Goal: Information Seeking & Learning: Learn about a topic

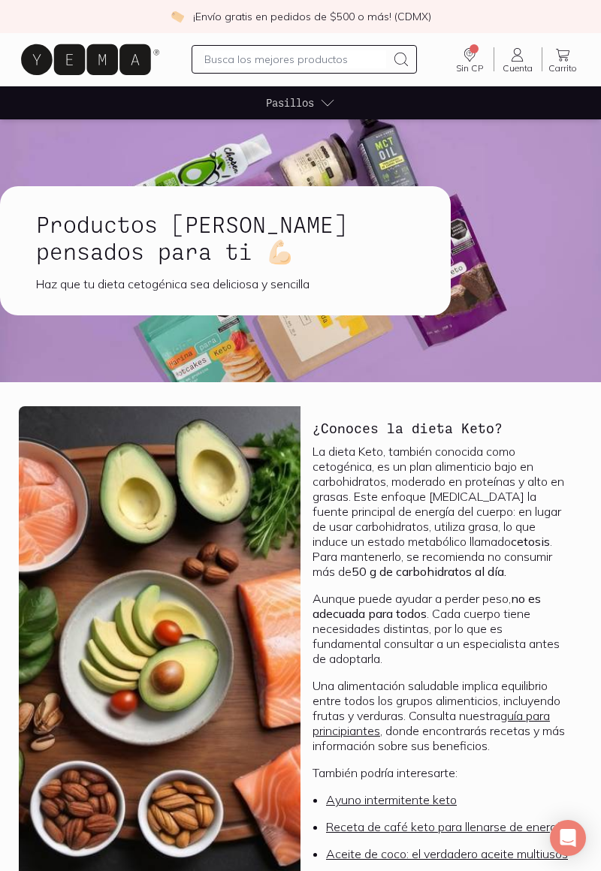
click at [75, 65] on icon at bounding box center [86, 59] width 130 height 31
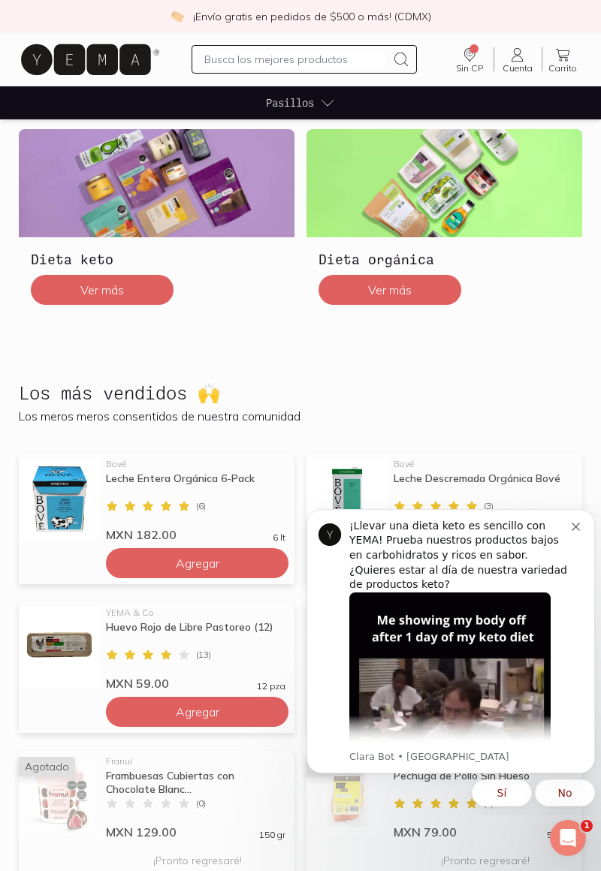
scroll to position [640, 0]
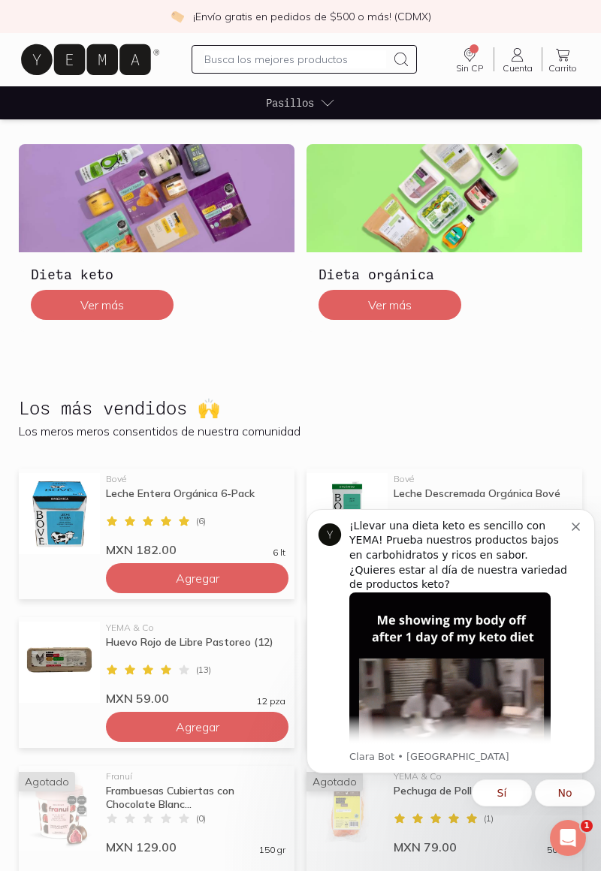
click at [130, 301] on button "Ver más" at bounding box center [102, 305] width 143 height 30
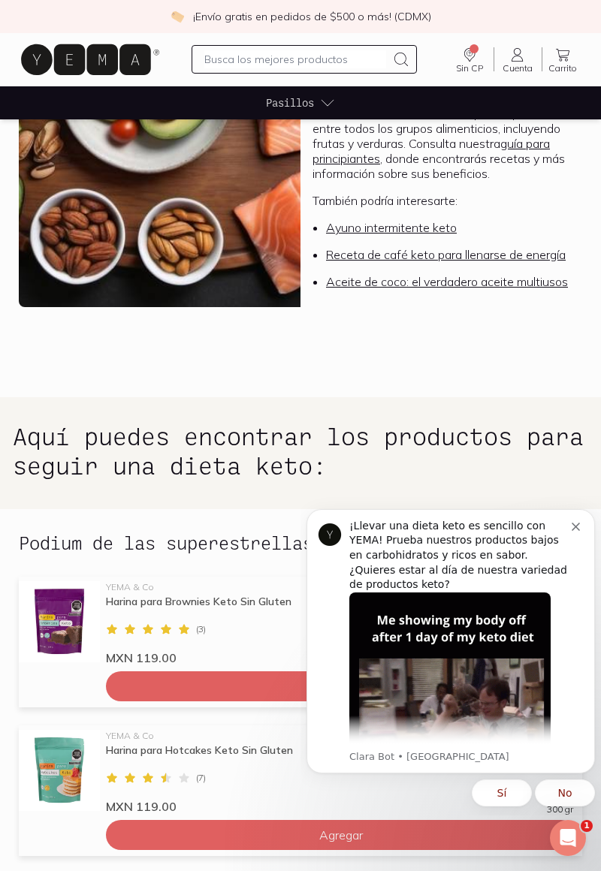
scroll to position [581, 0]
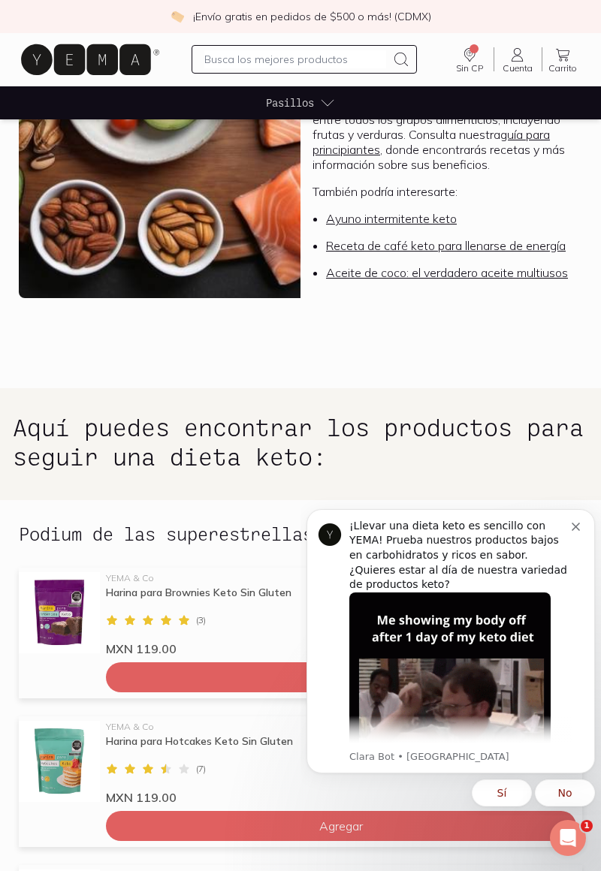
click at [580, 524] on button "Dismiss notification" at bounding box center [578, 525] width 12 height 12
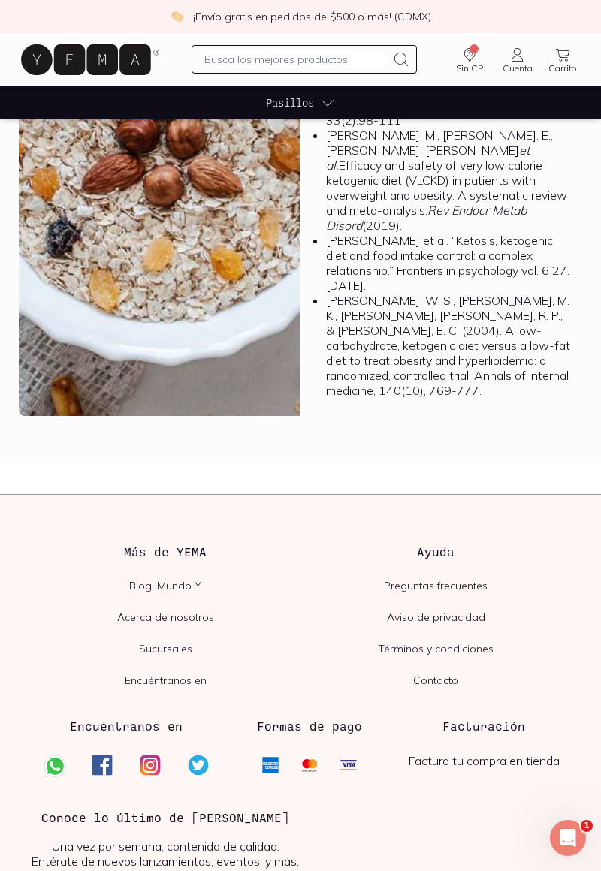
scroll to position [3814, 0]
